Goal: Transaction & Acquisition: Purchase product/service

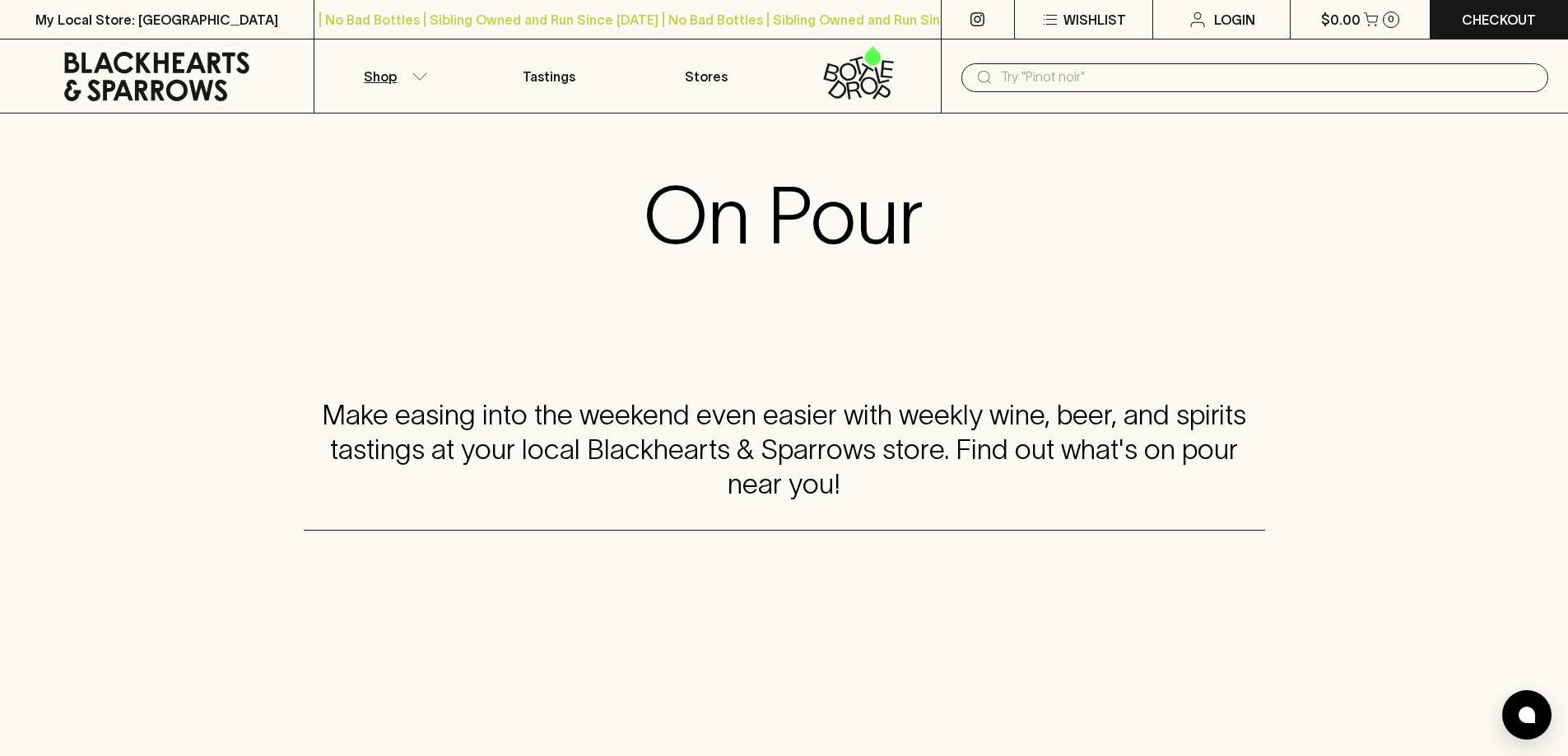
click at [398, 79] on button "Shop" at bounding box center [392, 76] width 156 height 74
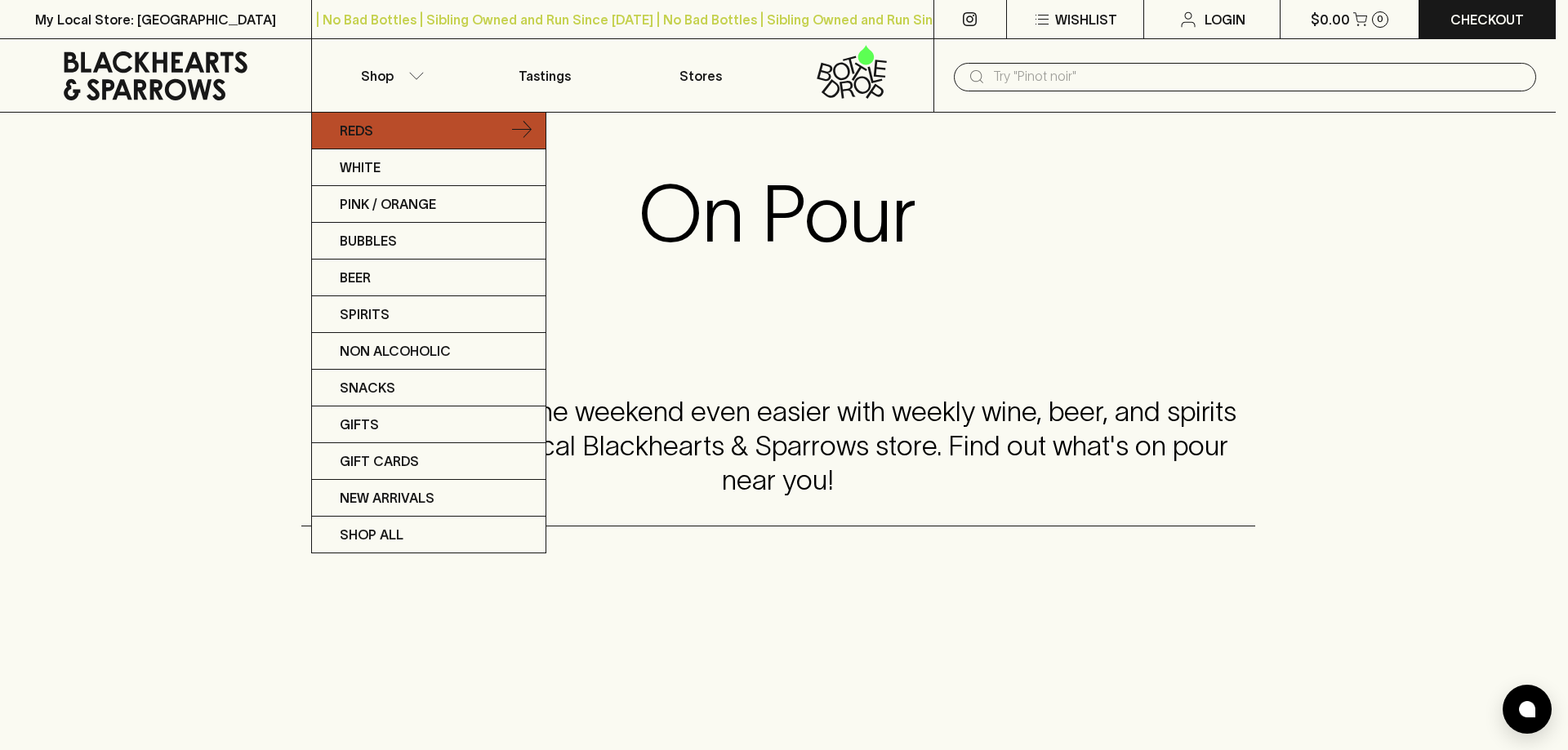
click at [504, 145] on link "Reds" at bounding box center [429, 131] width 234 height 36
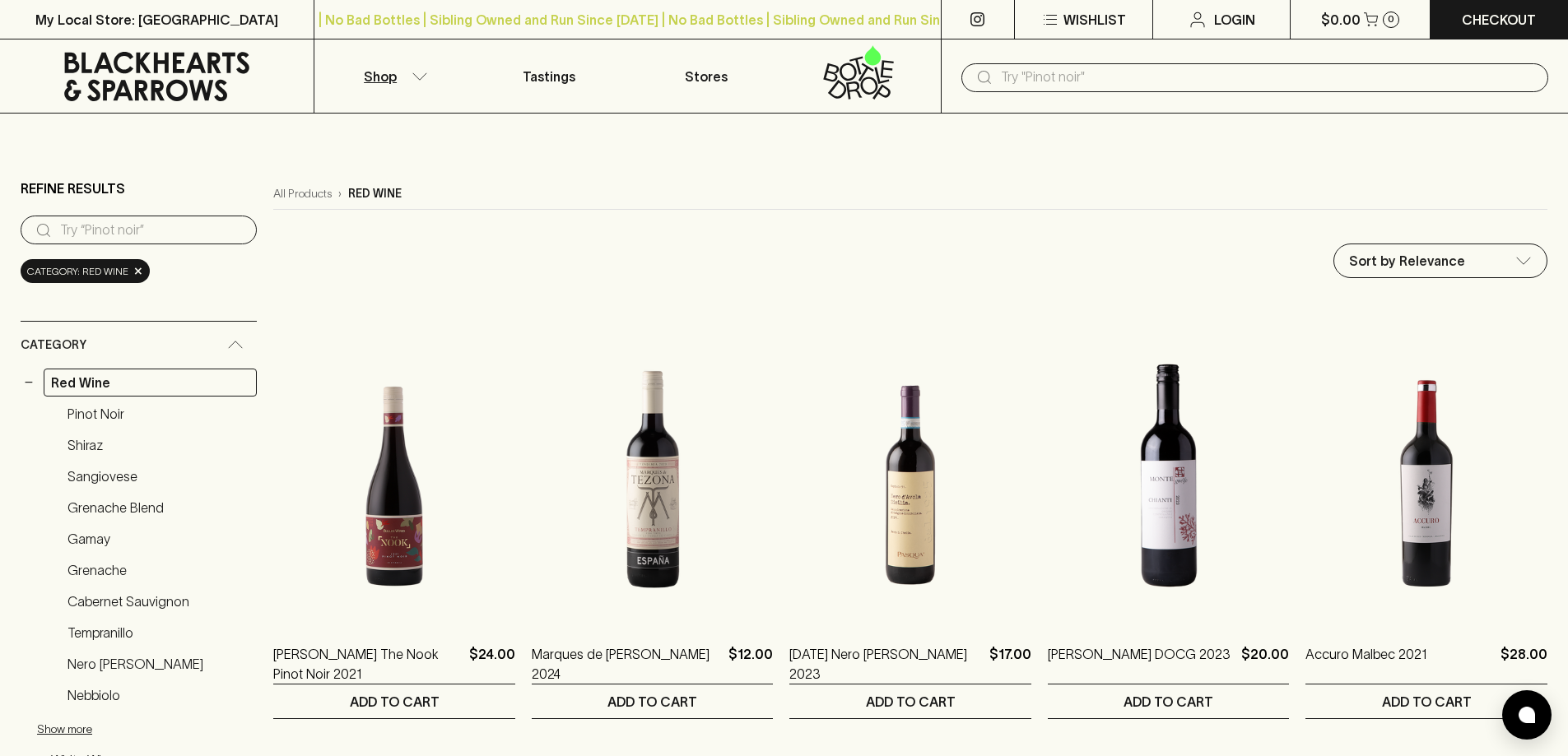
drag, startPoint x: 1374, startPoint y: 312, endPoint x: 1550, endPoint y: 343, distance: 178.7
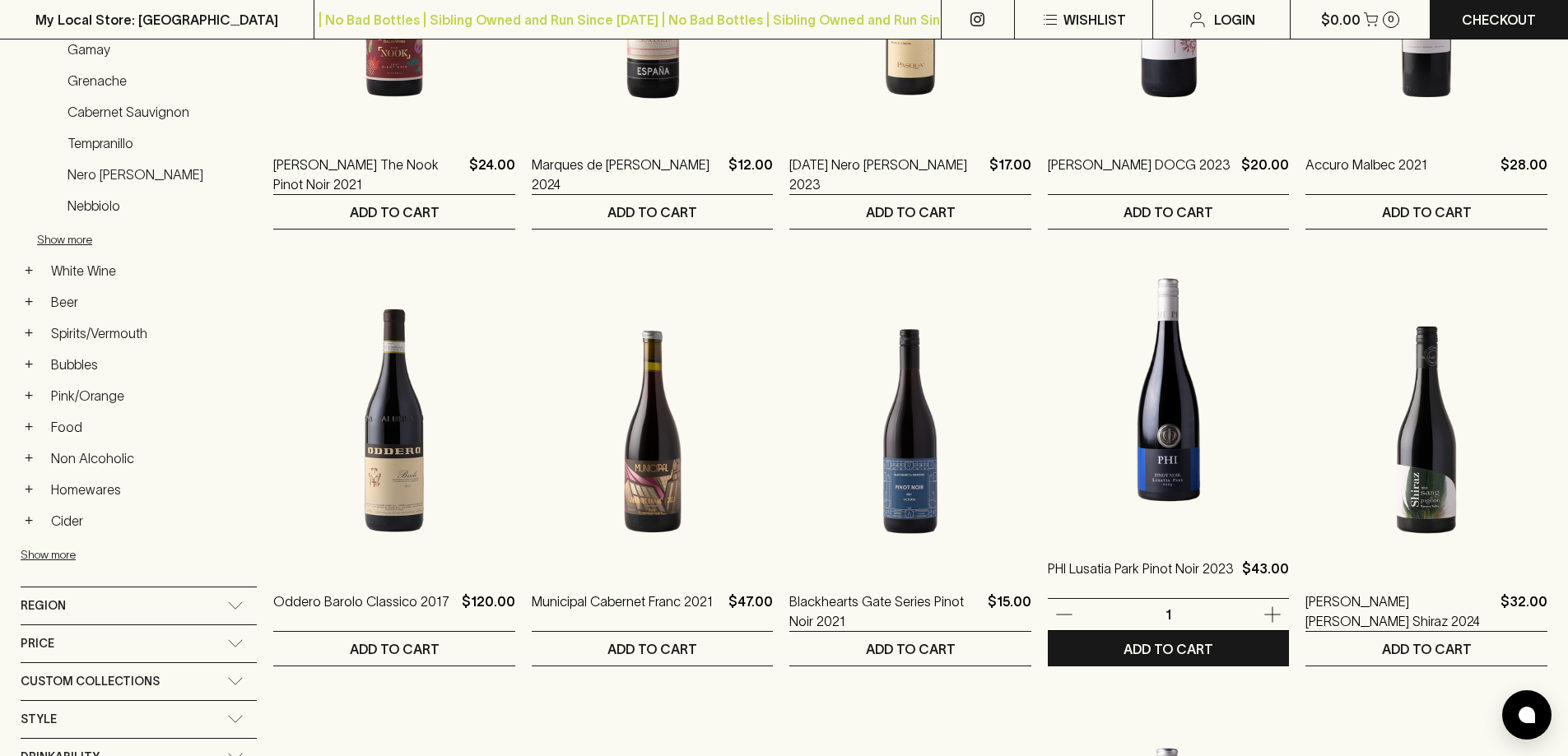
scroll to position [494, 0]
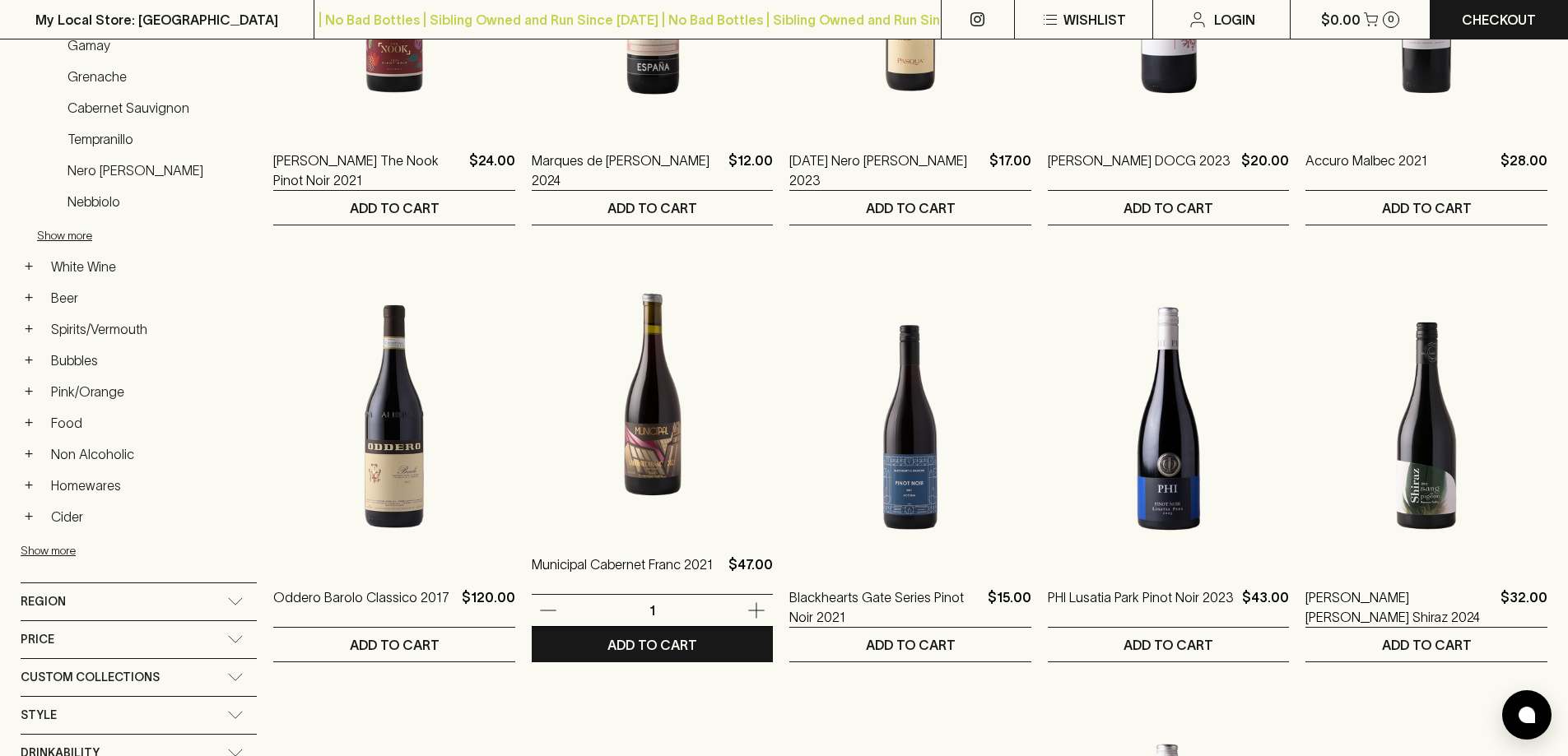
click at [624, 444] on img at bounding box center [652, 386] width 242 height 288
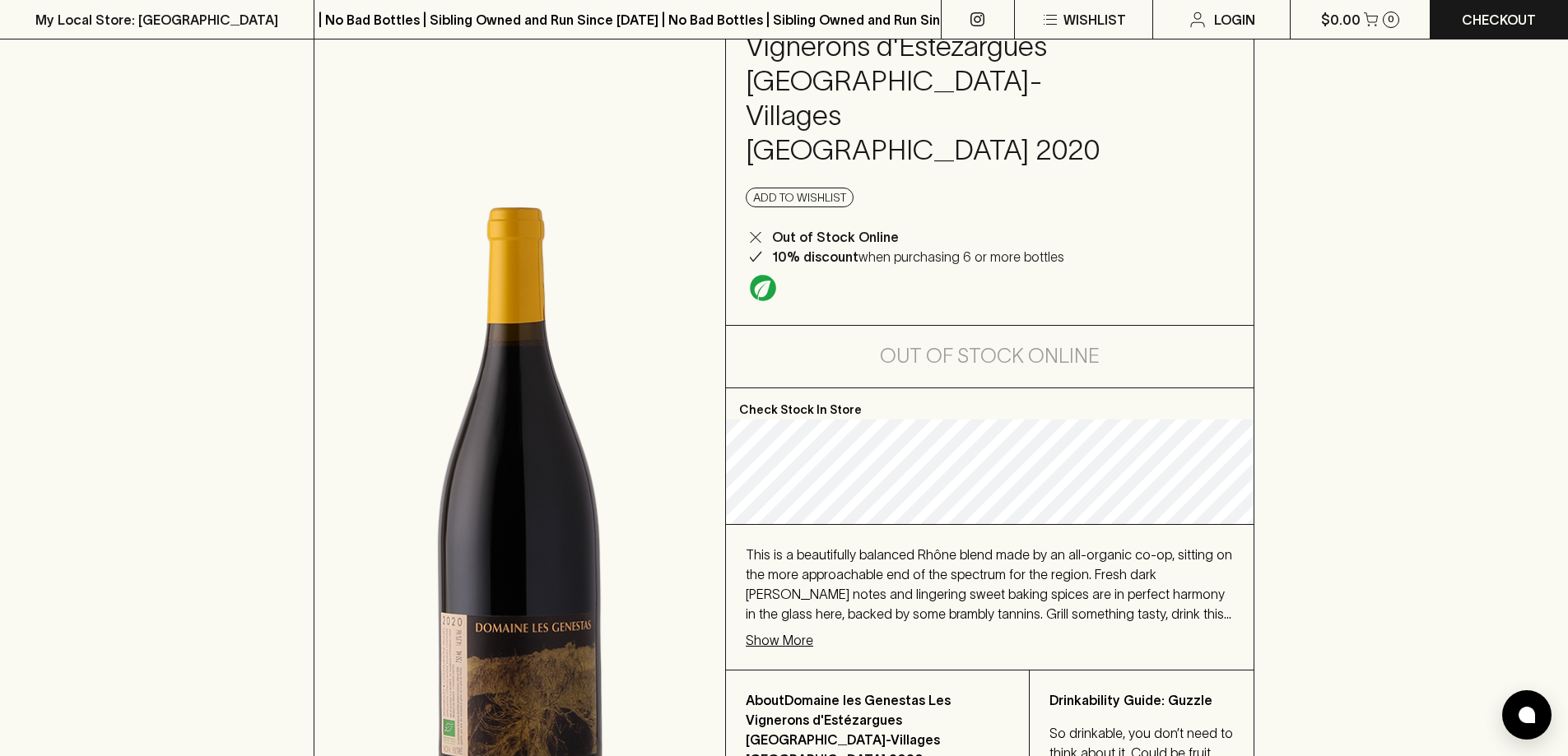
scroll to position [165, 0]
